Goal: Information Seeking & Learning: Learn about a topic

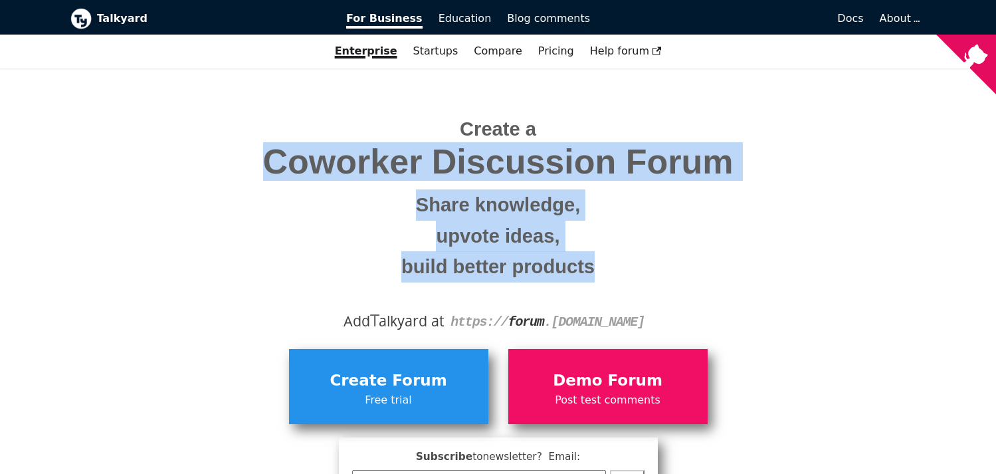
drag, startPoint x: 265, startPoint y: 161, endPoint x: 722, endPoint y: 281, distance: 472.8
click at [721, 279] on span "Create a Coworker Discussion Forum Share knowledge, upvote ideas, build better …" at bounding box center [498, 193] width 836 height 178
click at [676, 285] on h1 "Create a Coworker Discussion Forum Share knowledge, upvote ideas, build better …" at bounding box center [498, 198] width 836 height 177
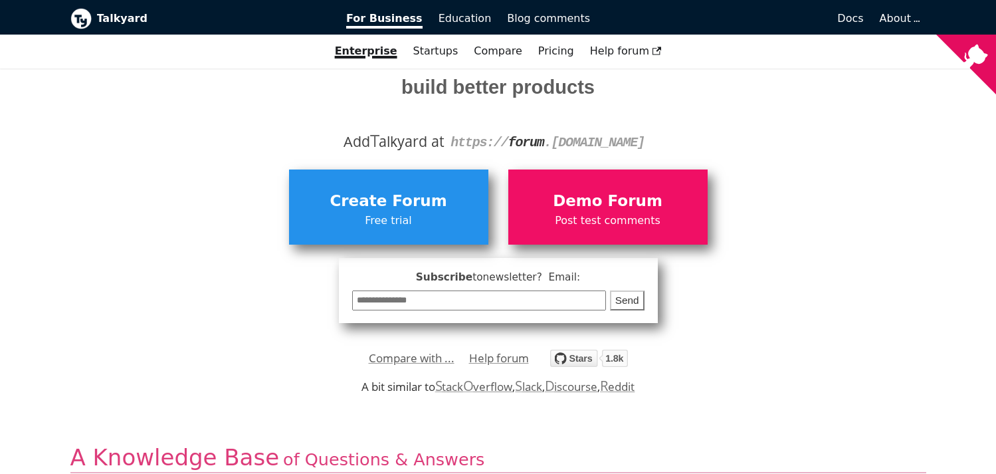
scroll to position [199, 0]
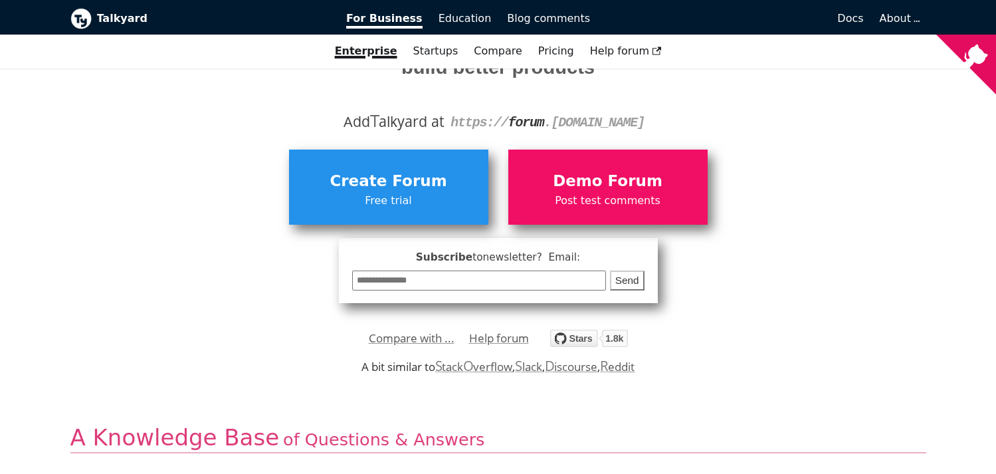
click at [607, 271] on input "email" at bounding box center [479, 281] width 255 height 21
click at [782, 355] on div "A bit similar to   S tack O verflow ,   S lack ,   D iscourse ,   R eddit" at bounding box center [498, 366] width 996 height 23
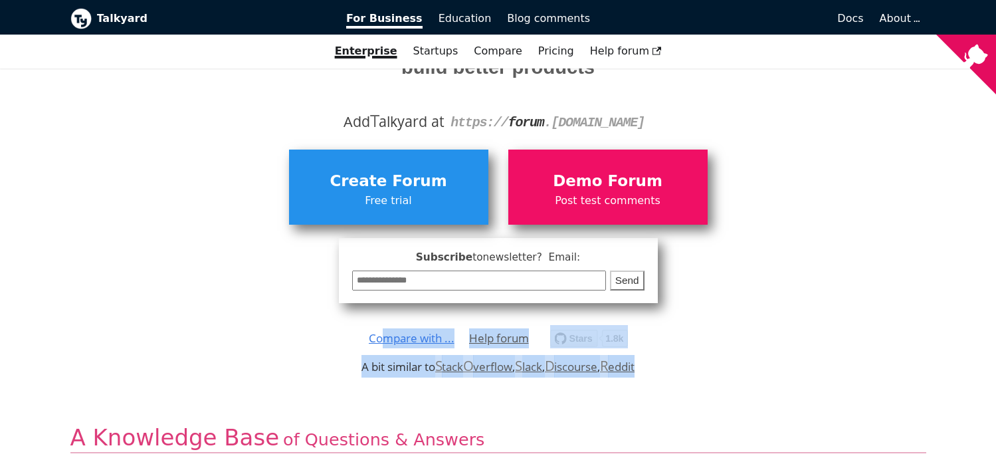
drag, startPoint x: 697, startPoint y: 275, endPoint x: 392, endPoint y: 257, distance: 305.7
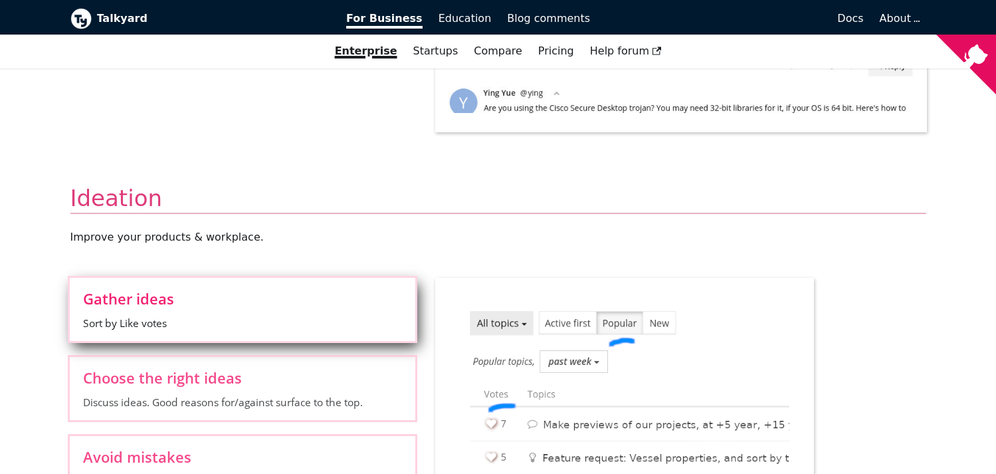
scroll to position [1130, 0]
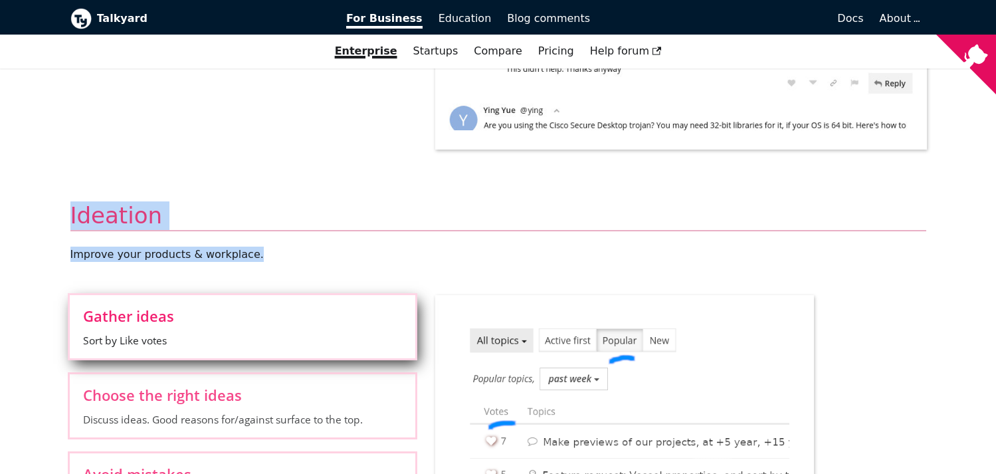
drag, startPoint x: 68, startPoint y: 134, endPoint x: 279, endPoint y: 177, distance: 214.3
click at [279, 247] on p "Improve your products & workplace ." at bounding box center [498, 254] width 856 height 15
drag, startPoint x: 294, startPoint y: 177, endPoint x: 50, endPoint y: 129, distance: 249.4
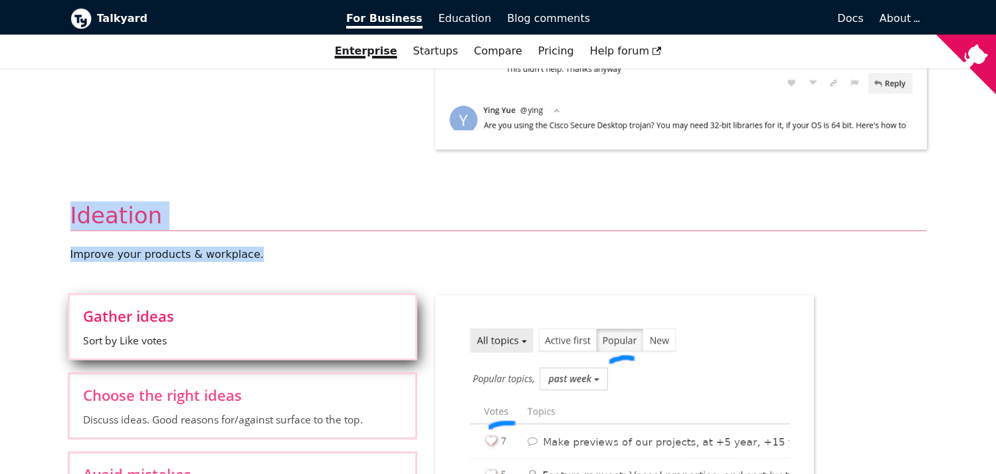
drag, startPoint x: 60, startPoint y: 128, endPoint x: 376, endPoint y: 163, distance: 317.7
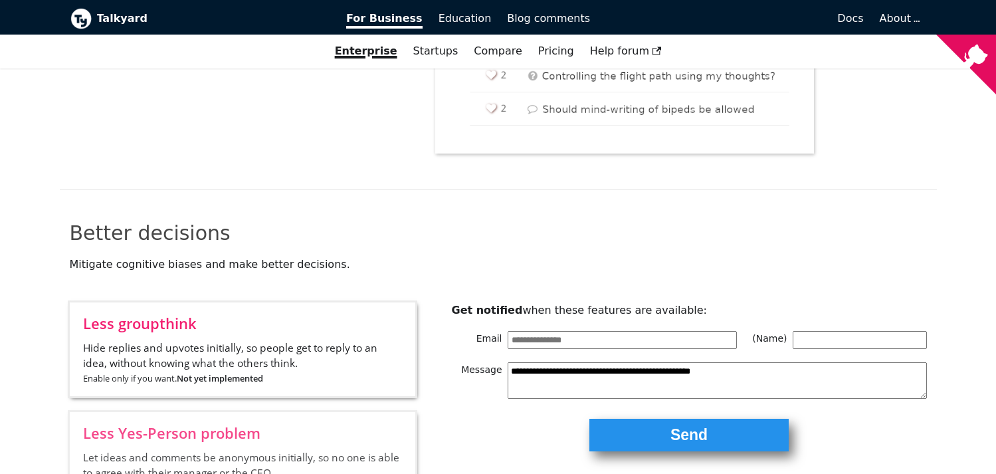
scroll to position [1662, 0]
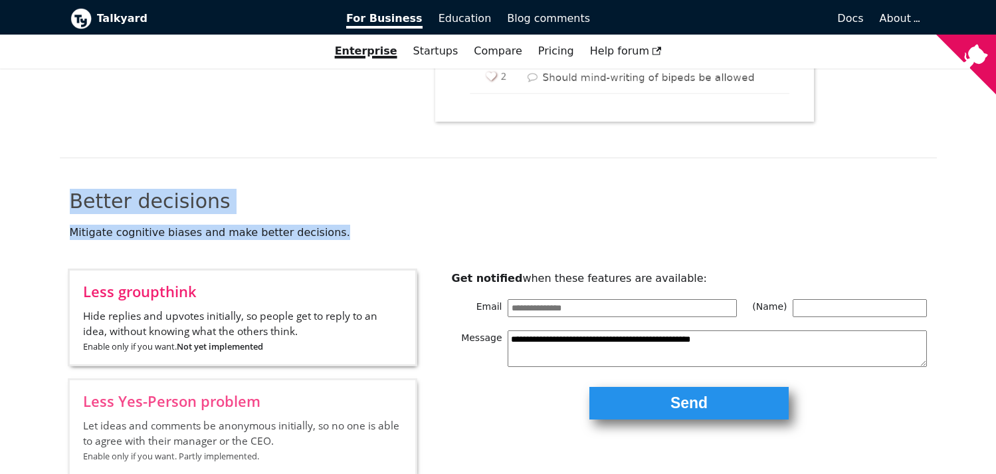
drag, startPoint x: 63, startPoint y: 121, endPoint x: 378, endPoint y: 145, distance: 315.3
click at [378, 189] on div "Better decisions Mitigate cognitive biases and make better decisions." at bounding box center [498, 230] width 877 height 82
click at [378, 225] on p "Mitigate cognitive biases and make better decisions." at bounding box center [499, 232] width 858 height 15
drag, startPoint x: 342, startPoint y: 143, endPoint x: 328, endPoint y: 111, distance: 34.8
click at [256, 158] on div "**********" at bounding box center [498, 324] width 877 height 332
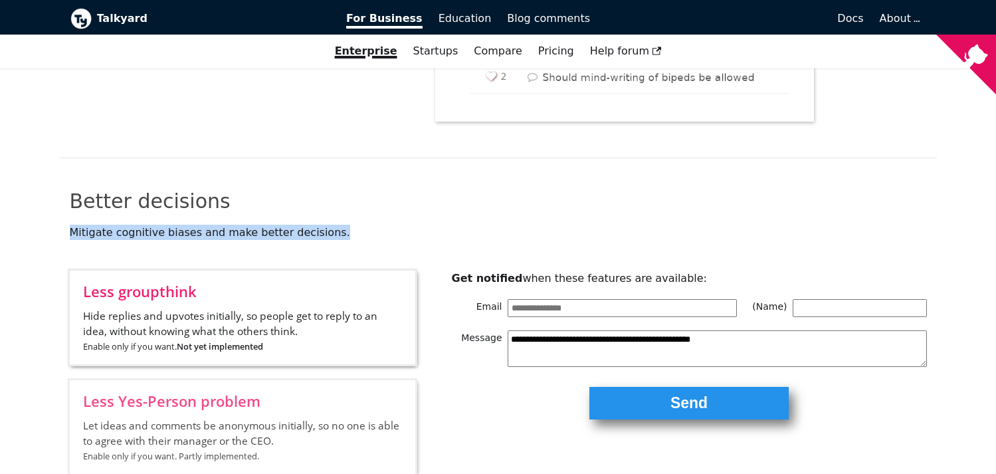
click at [450, 189] on div "Better decisions Mitigate cognitive biases and make better decisions." at bounding box center [498, 230] width 877 height 82
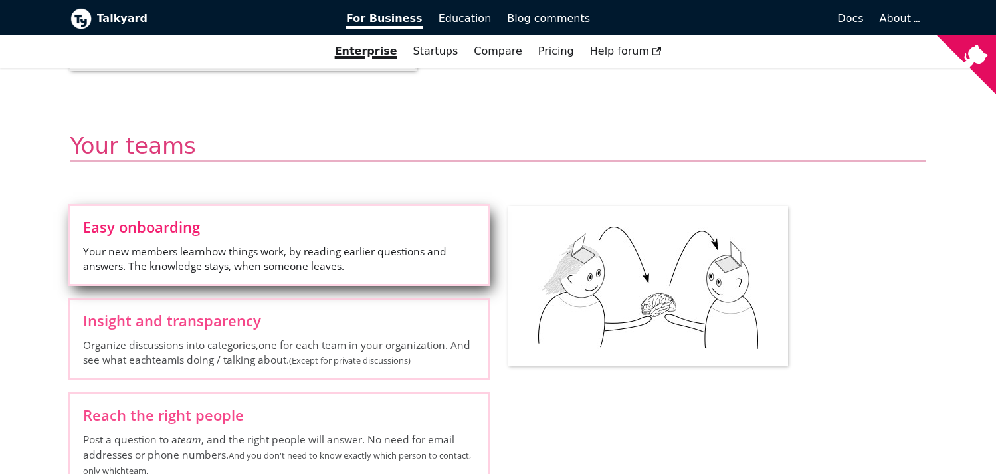
scroll to position [1994, 0]
